Goal: Transaction & Acquisition: Purchase product/service

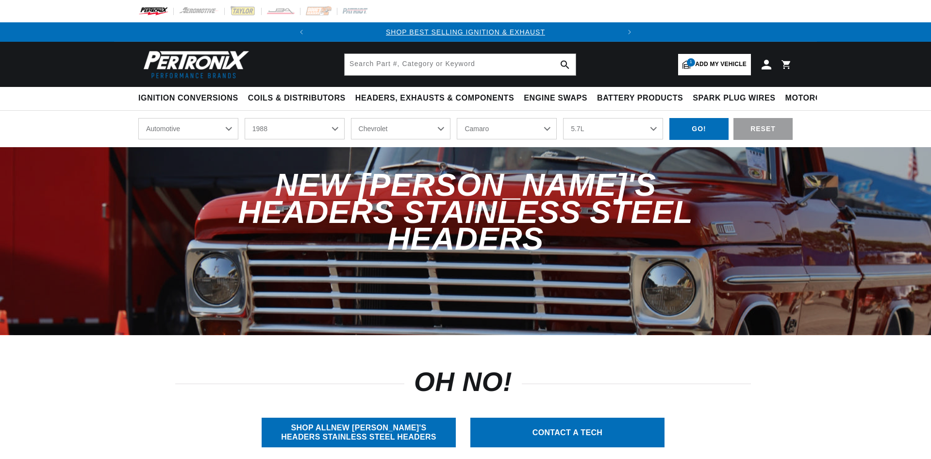
select select "1988"
select select "Chevrolet"
select select "Camaro"
select select "5.7L"
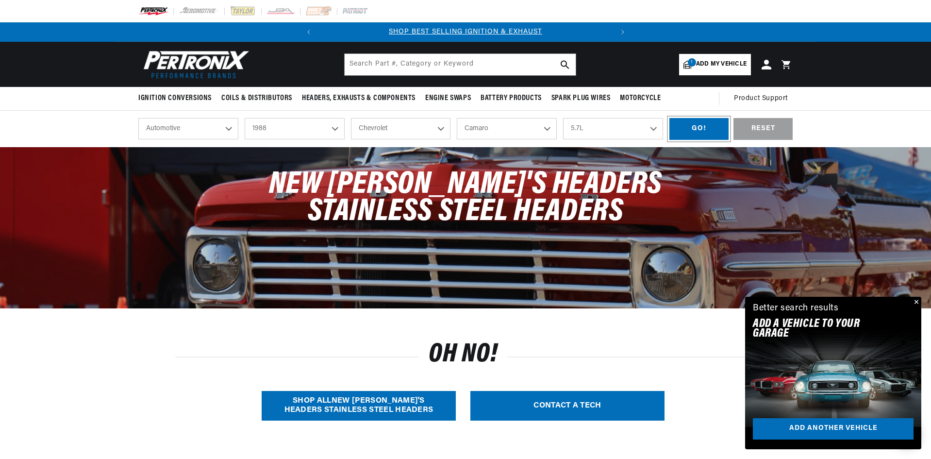
click at [702, 129] on div "GO!" at bounding box center [698, 129] width 59 height 22
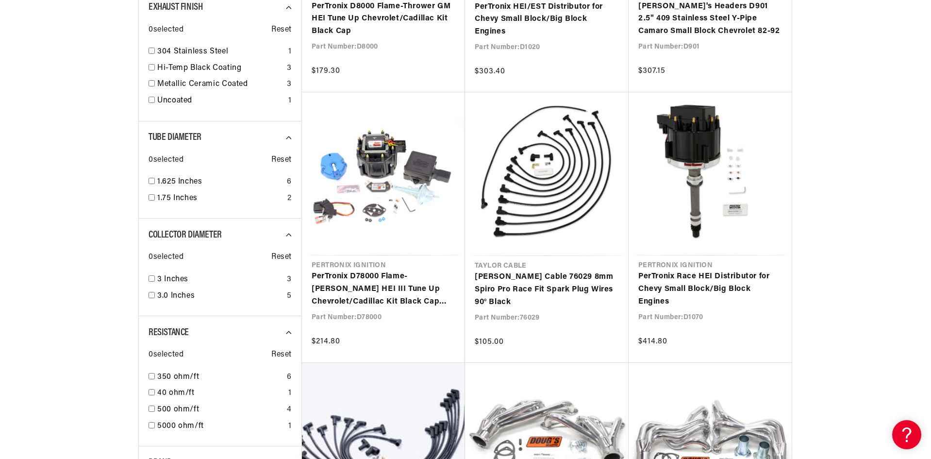
scroll to position [0, 294]
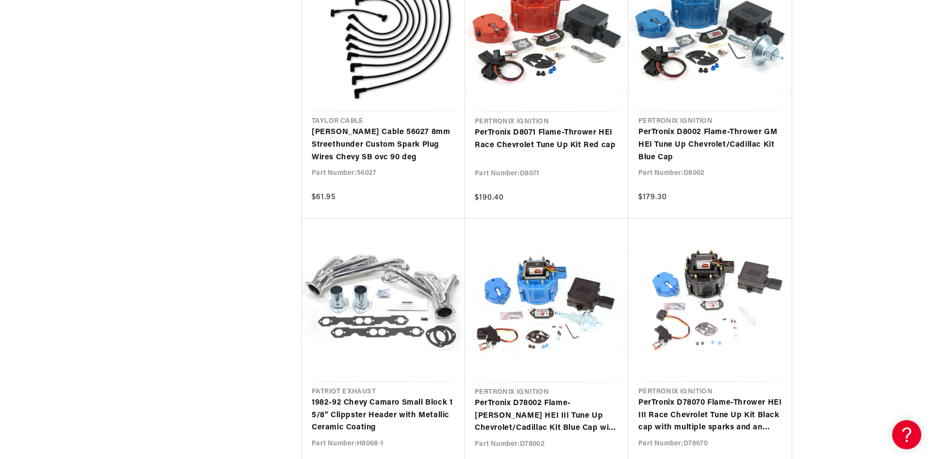
scroll to position [1893, 0]
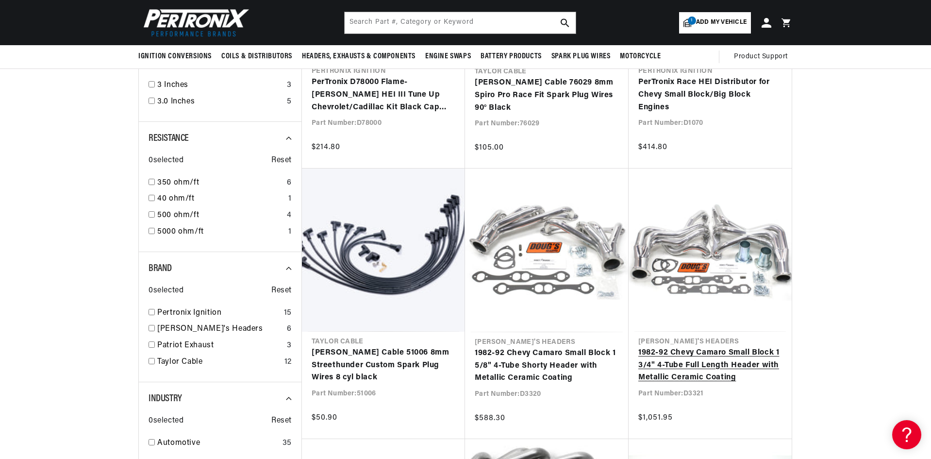
click at [714, 347] on link "1982-92 Chevy Camaro Small Block 1 3/4" 4-Tube Full Length Header with Metallic…" at bounding box center [710, 365] width 144 height 37
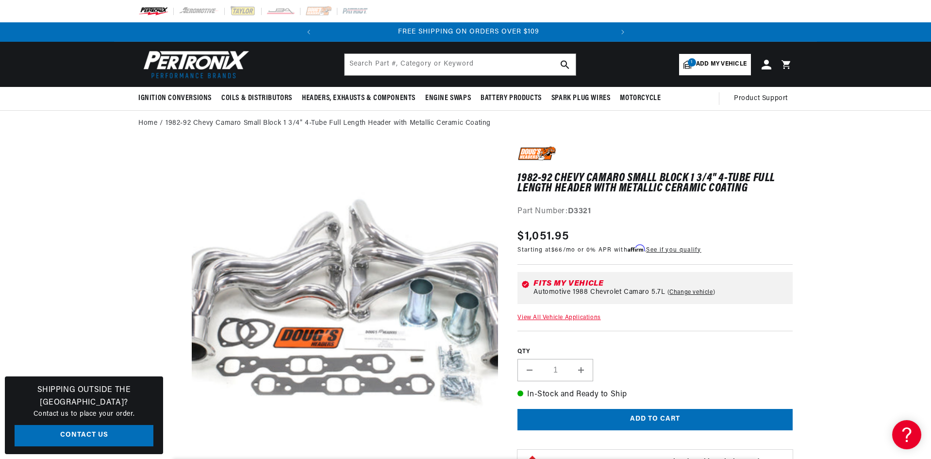
scroll to position [0, 294]
